Goal: Task Accomplishment & Management: Manage account settings

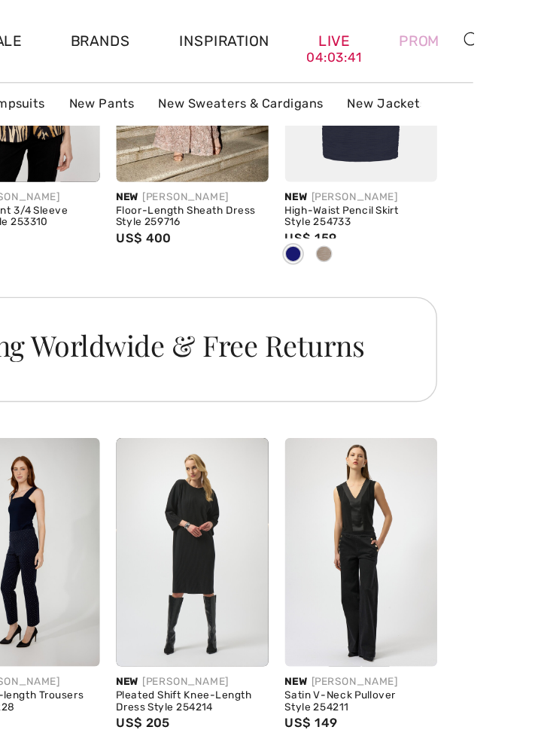
scroll to position [2939, 0]
click at [504, 30] on link "Prom" at bounding box center [495, 31] width 29 height 16
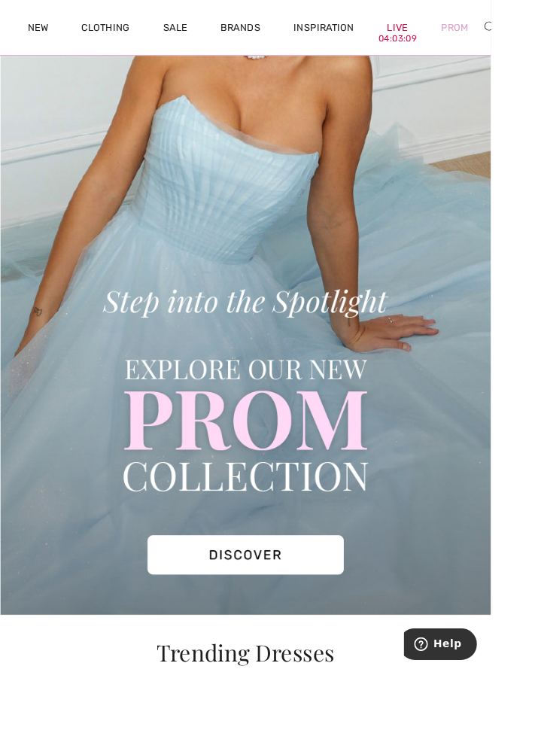
scroll to position [254, 0]
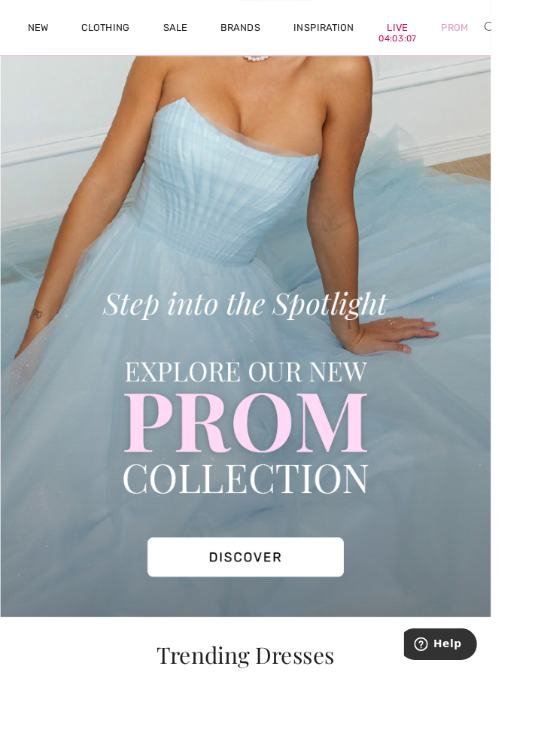
click at [324, 604] on img at bounding box center [267, 254] width 535 height 838
click at [315, 608] on img at bounding box center [267, 254] width 535 height 838
click at [300, 609] on img at bounding box center [267, 254] width 535 height 838
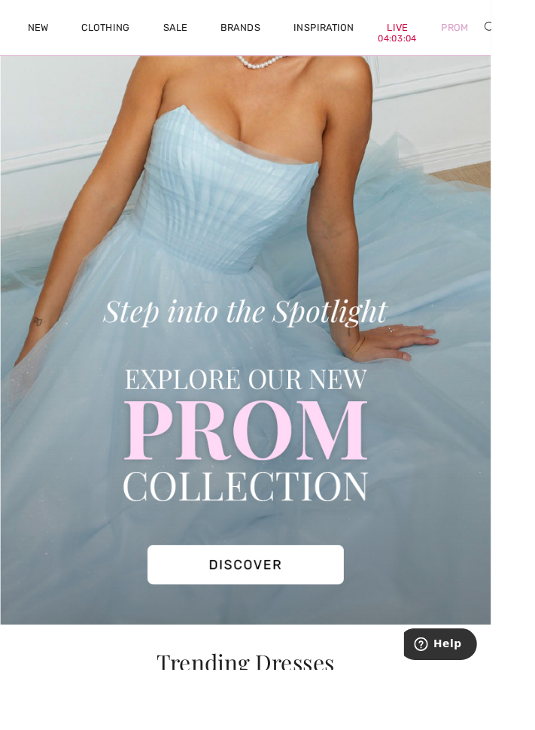
scroll to position [242, 0]
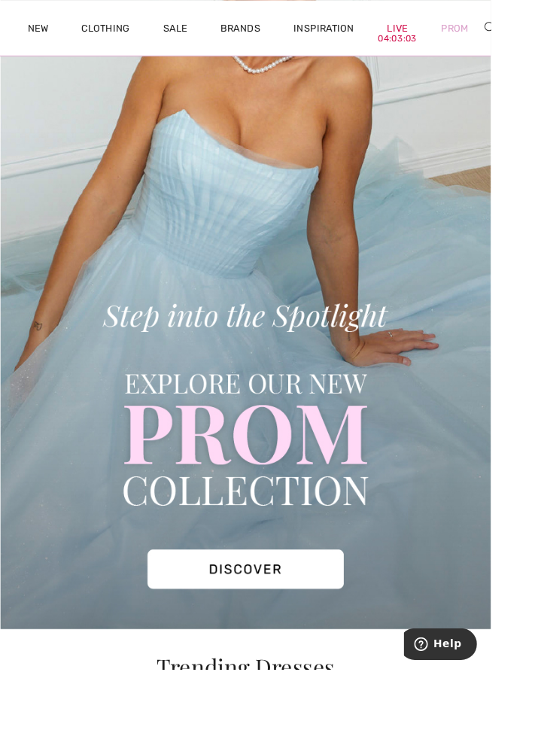
click at [282, 623] on img at bounding box center [267, 267] width 535 height 838
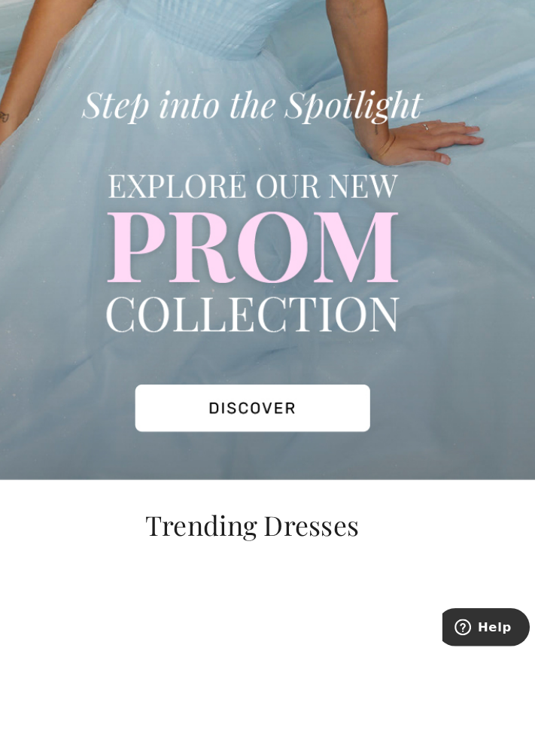
scroll to position [361, 0]
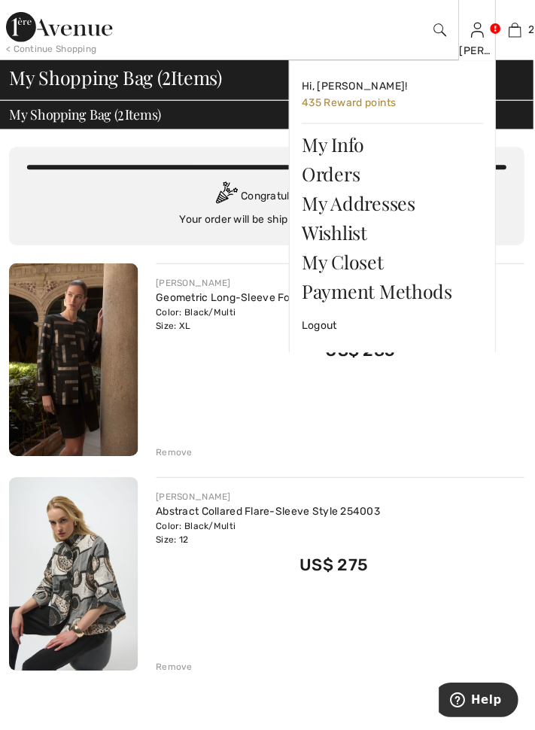
click at [477, 32] on img at bounding box center [479, 30] width 13 height 18
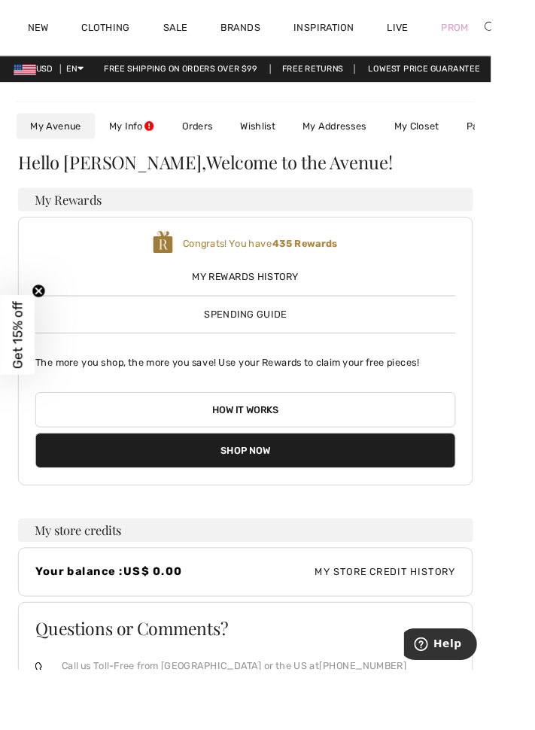
click at [448, 301] on span "My Rewards History" at bounding box center [267, 302] width 458 height 16
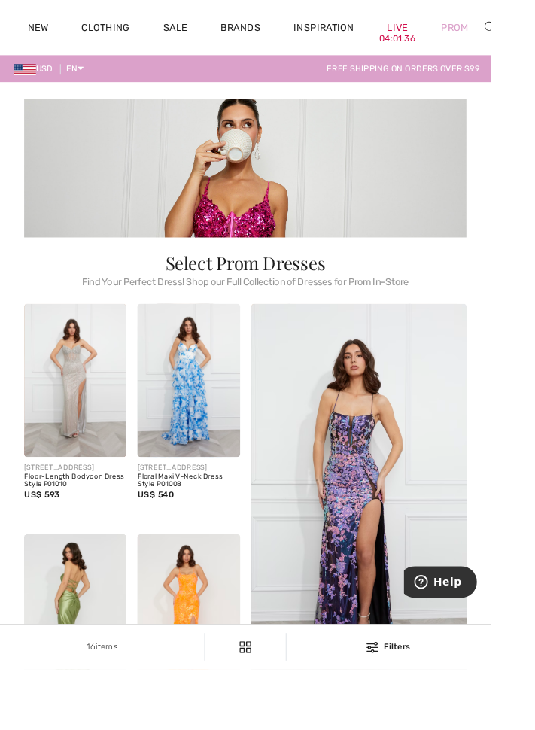
scroll to position [1, 0]
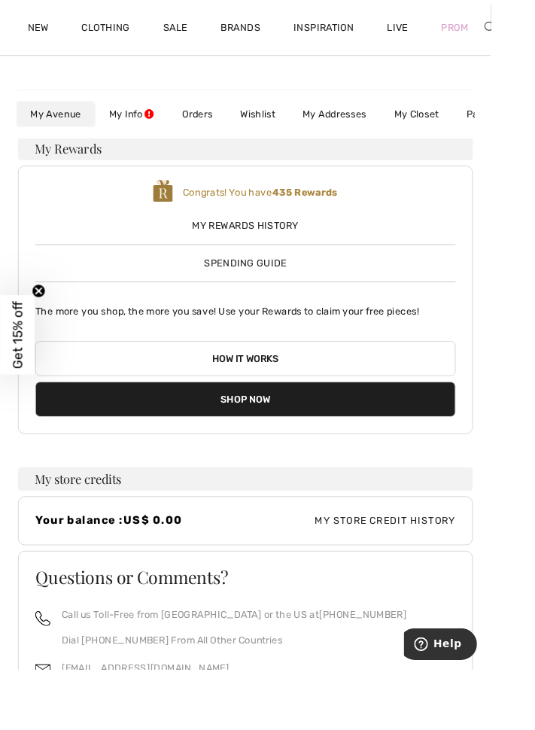
scroll to position [56, 0]
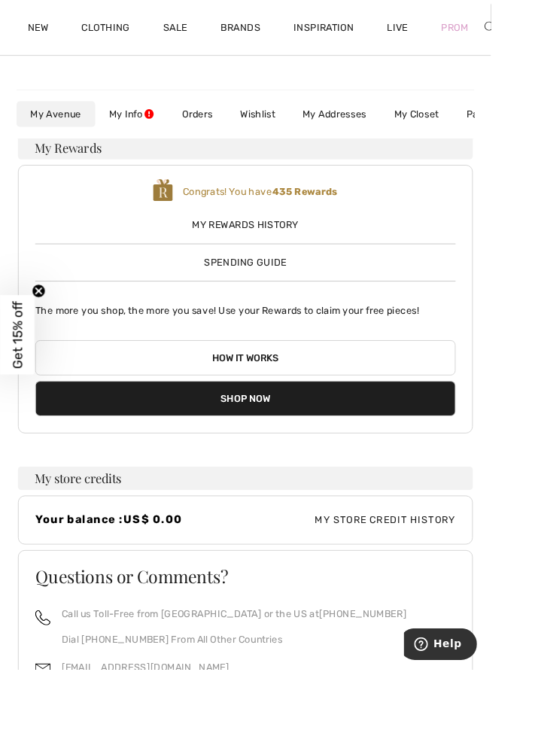
click at [444, 571] on span "My Store Credit History" at bounding box center [383, 567] width 230 height 16
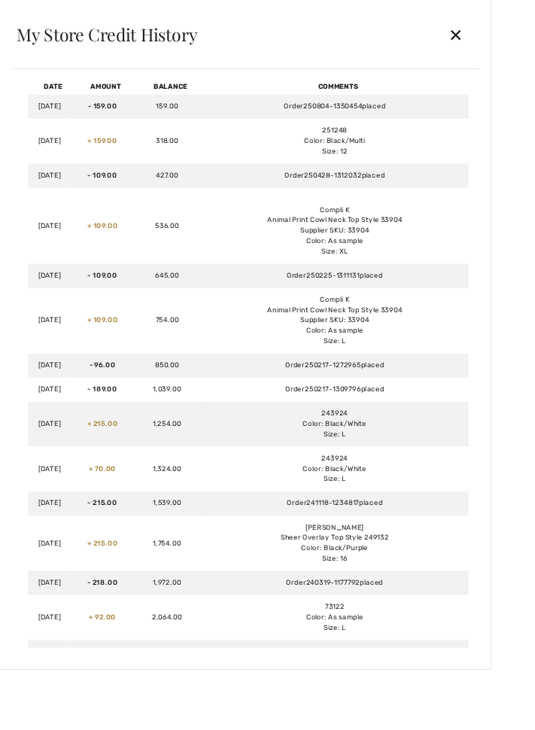
click at [490, 117] on td "Order 250804-1350454 placed" at bounding box center [365, 116] width 292 height 26
click at [471, 121] on td "Order 250804-1350454 placed" at bounding box center [365, 116] width 292 height 26
click at [494, 121] on td "Order 250804-1350454 placed" at bounding box center [365, 116] width 292 height 26
